Goal: Use online tool/utility

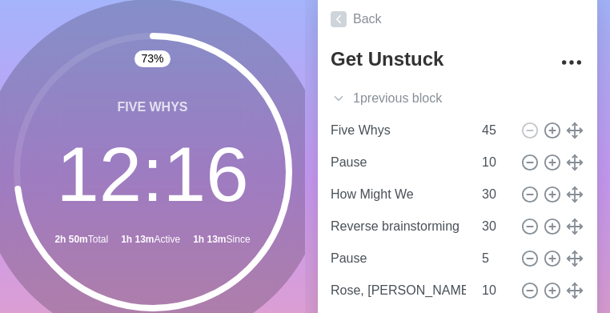
scroll to position [248, 0]
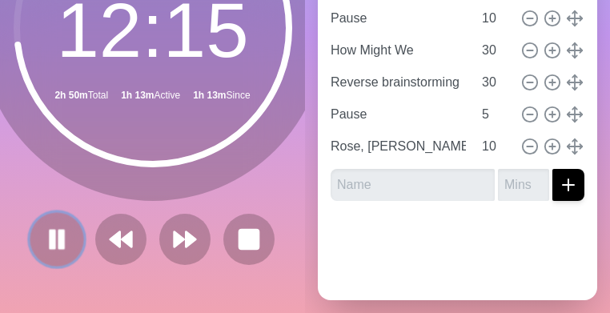
click at [58, 230] on rect at bounding box center [60, 239] width 5 height 18
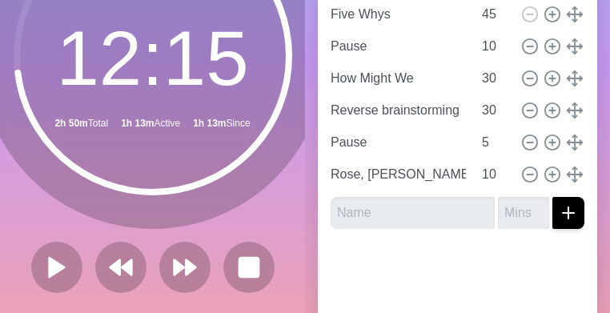
scroll to position [184, 0]
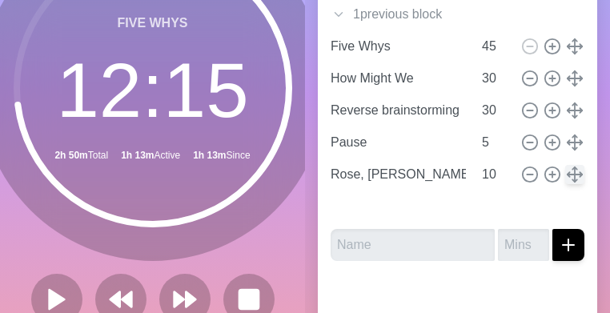
type input "Reverse brainstorming"
type input "Pause"
type input "5"
type input "Rose, [PERSON_NAME]"
type input "10"
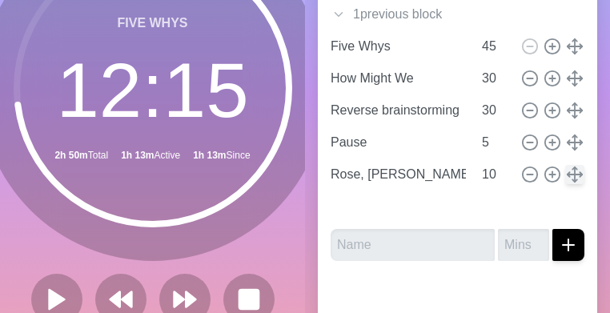
type input "Pause"
type input "How Might We"
type input "30"
click at [521, 205] on icon at bounding box center [530, 207] width 18 height 18
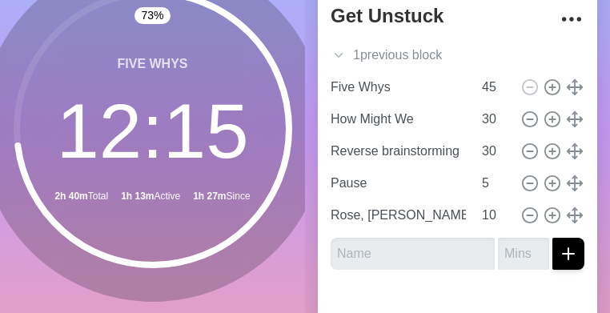
scroll to position [192, 0]
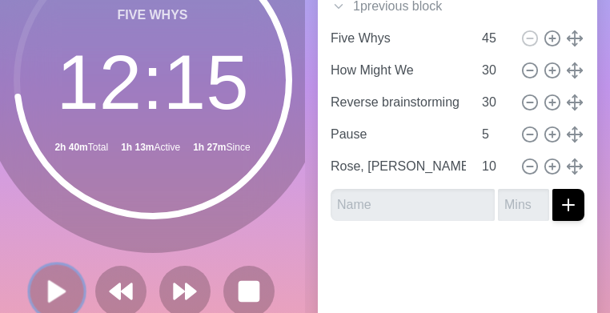
click at [51, 288] on polygon at bounding box center [57, 291] width 16 height 20
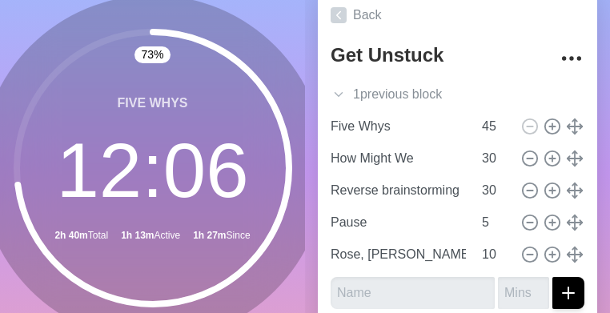
scroll to position [128, 0]
